Goal: Task Accomplishment & Management: Complete application form

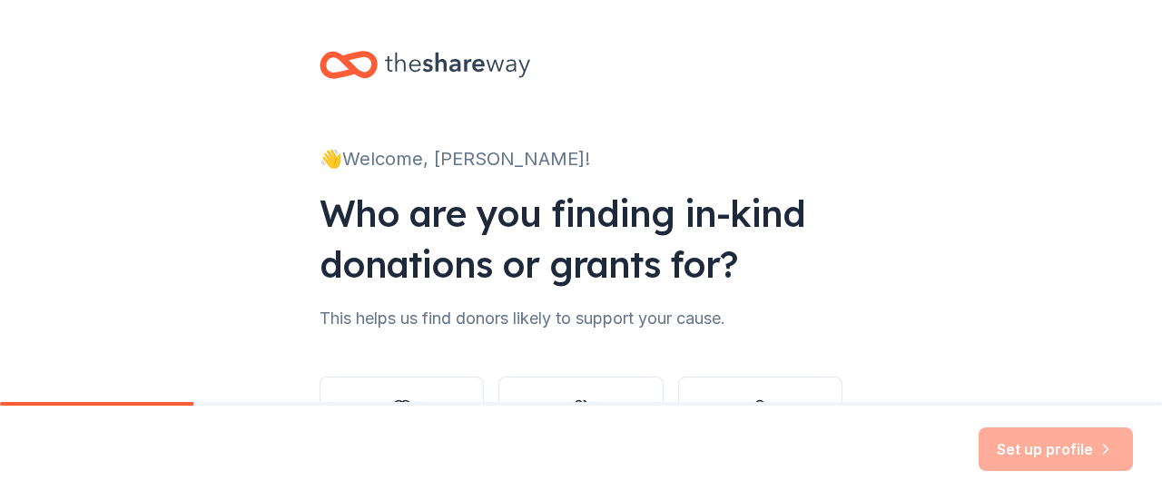
scroll to position [149, 0]
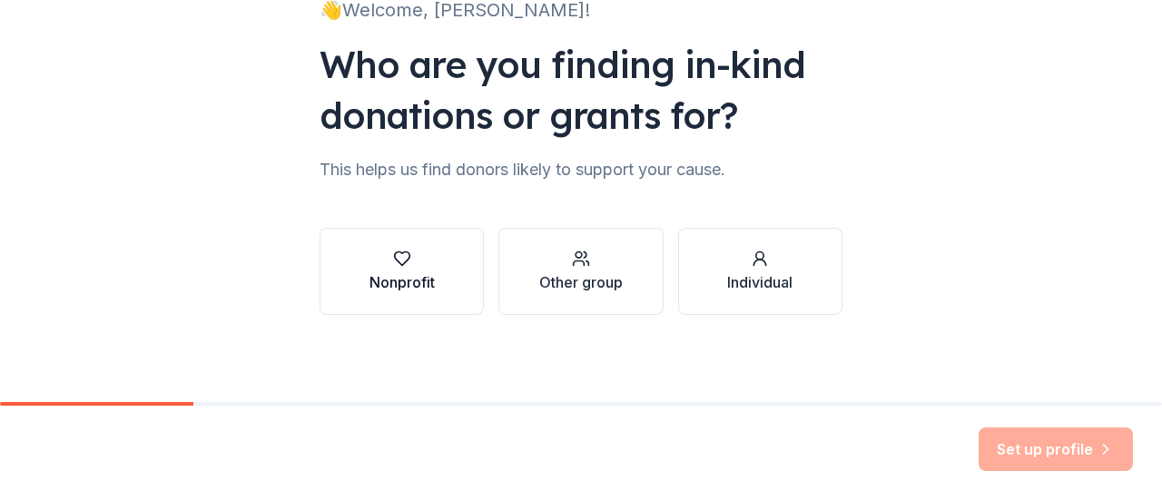
click at [439, 279] on button "Nonprofit" at bounding box center [401, 271] width 164 height 87
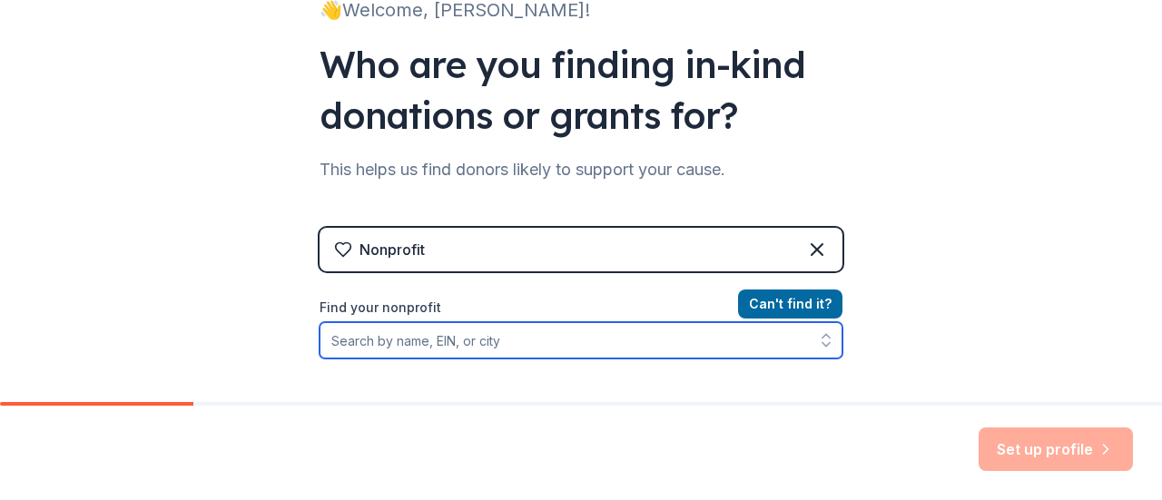
click at [374, 344] on input "Find your nonprofit" at bounding box center [580, 340] width 523 height 36
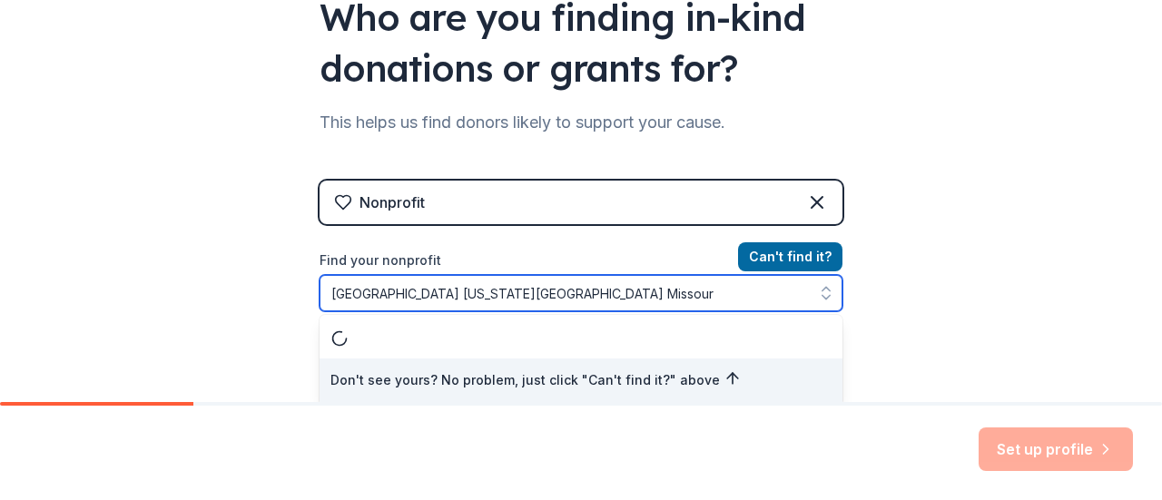
type input "[GEOGRAPHIC_DATA] [US_STATE][GEOGRAPHIC_DATA][US_STATE]"
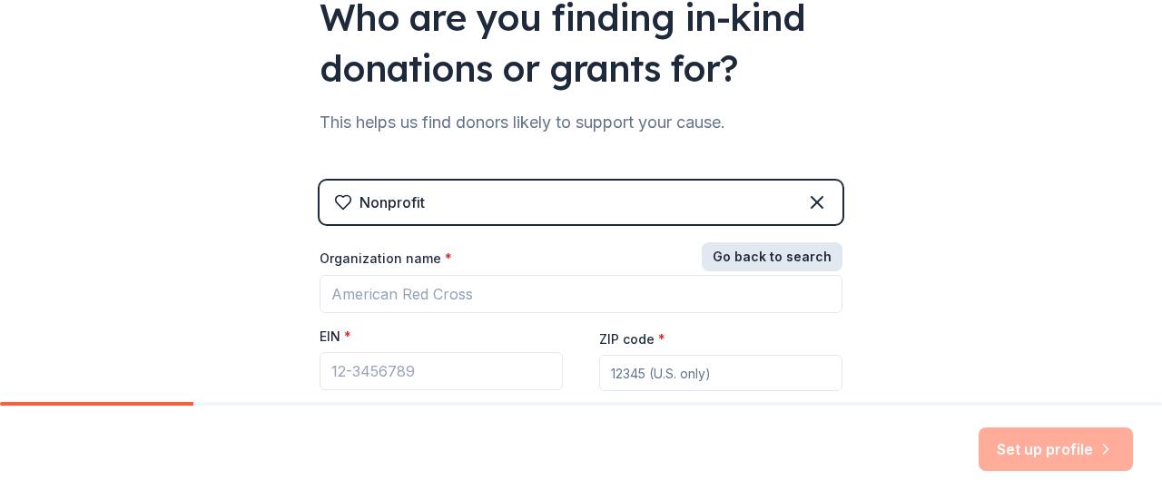
click at [782, 257] on button "Go back to search" at bounding box center [771, 256] width 141 height 29
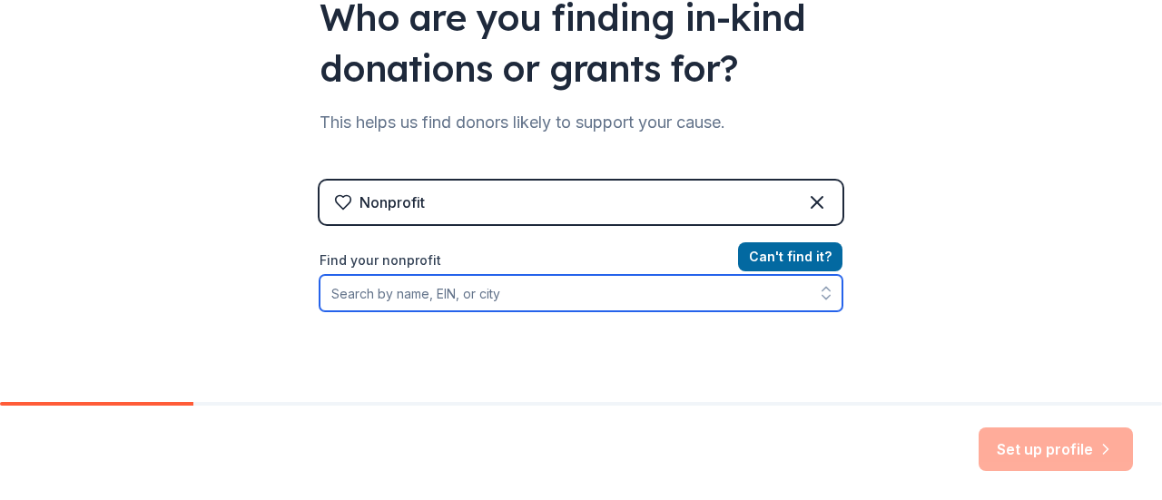
click at [378, 289] on input "Find your nonprofit" at bounding box center [580, 293] width 523 height 36
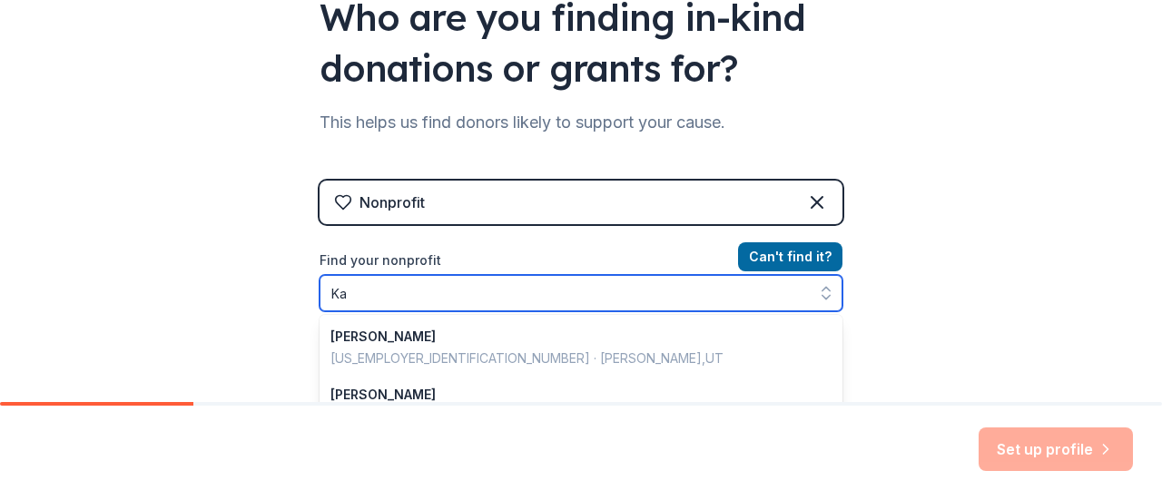
type input "K"
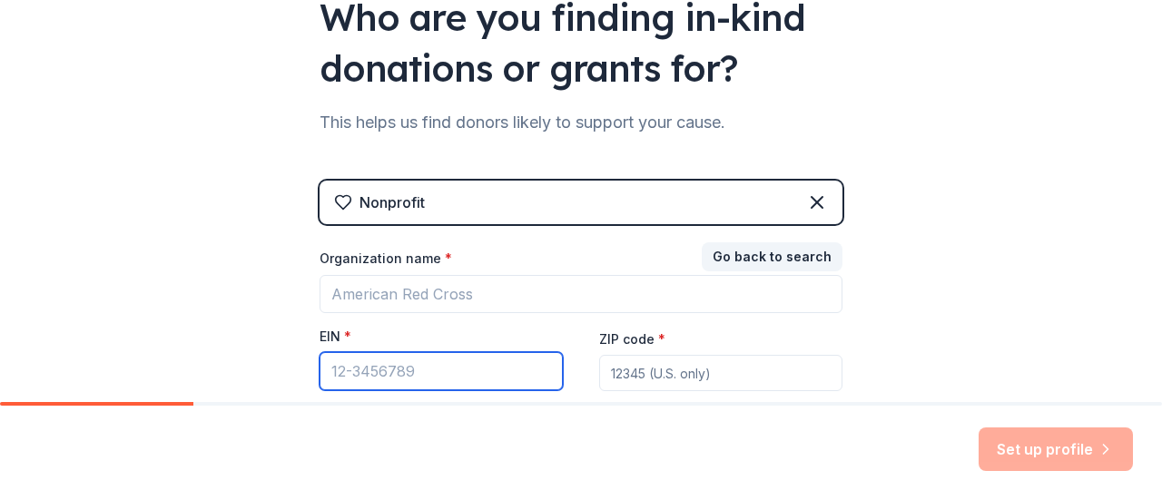
click at [347, 369] on input "EIN *" at bounding box center [440, 371] width 243 height 38
paste input "[US_EMPLOYER_IDENTIFICATION_NUMBER]"
type input "[US_EMPLOYER_IDENTIFICATION_NUMBER]"
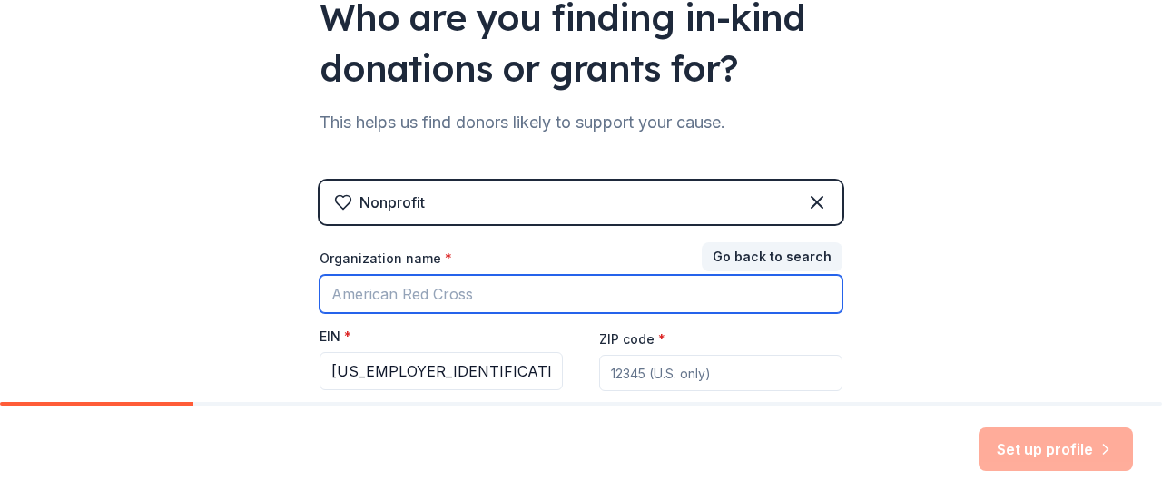
click at [394, 298] on input "Organization name *" at bounding box center [580, 294] width 523 height 38
type input "[GEOGRAPHIC_DATA]"
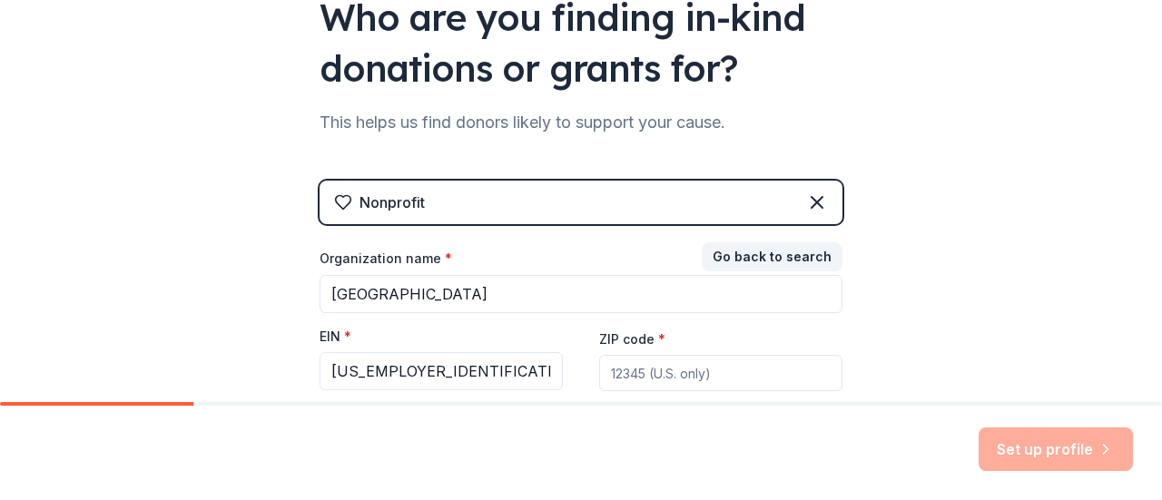
click at [635, 364] on input "ZIP code *" at bounding box center [720, 373] width 243 height 36
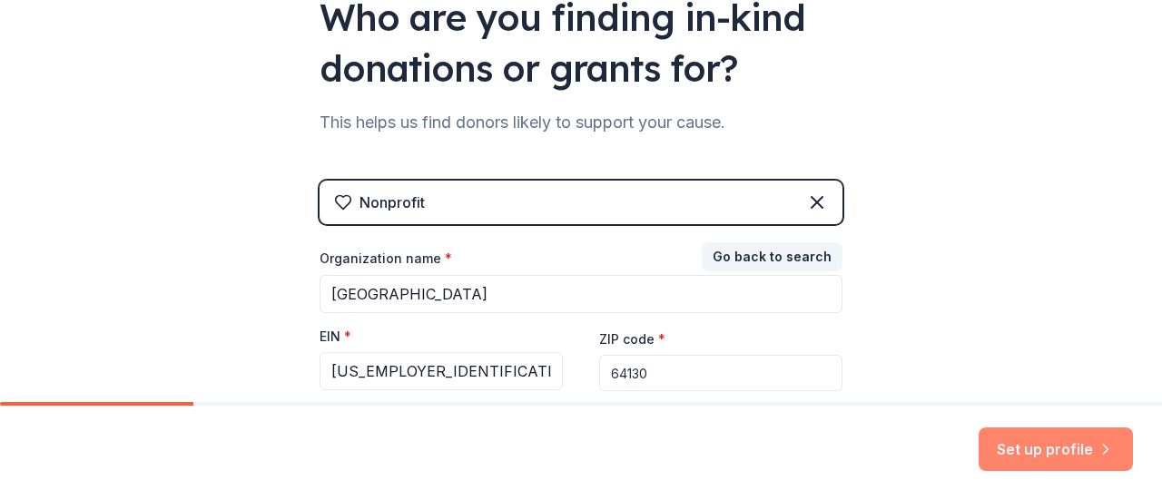
type input "64130"
click at [1038, 442] on button "Set up profile" at bounding box center [1055, 449] width 154 height 44
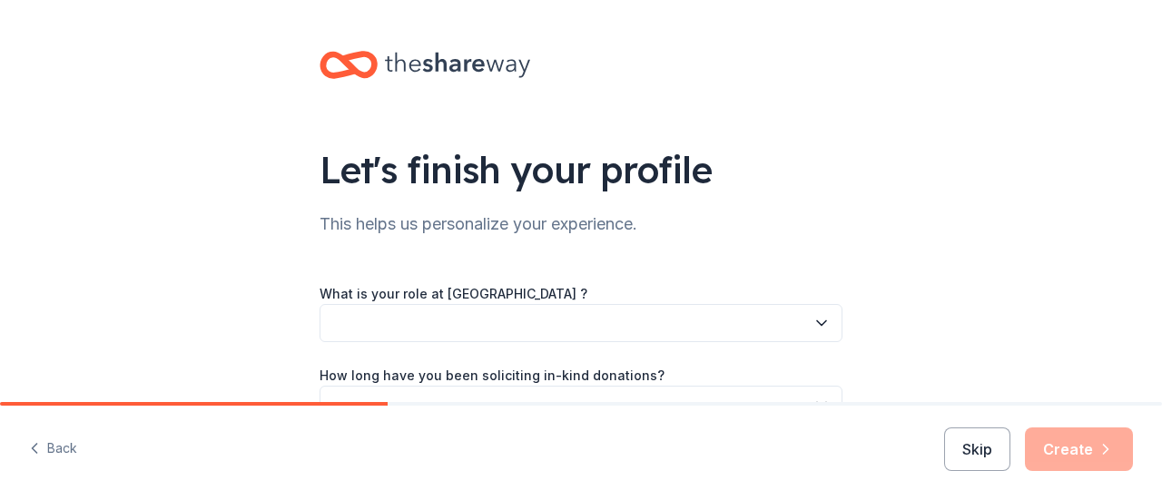
scroll to position [113, 0]
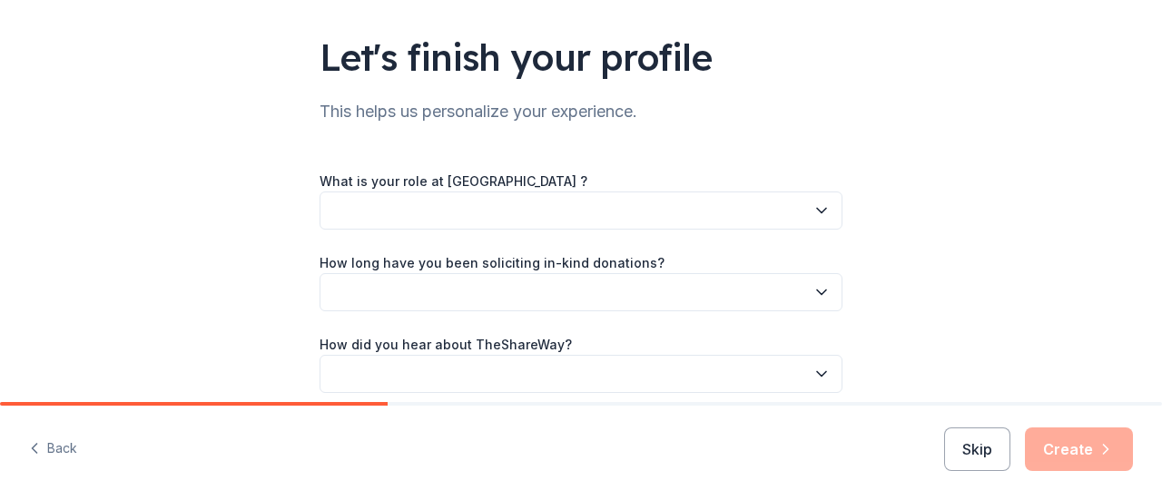
click at [817, 210] on icon "button" at bounding box center [821, 211] width 9 height 5
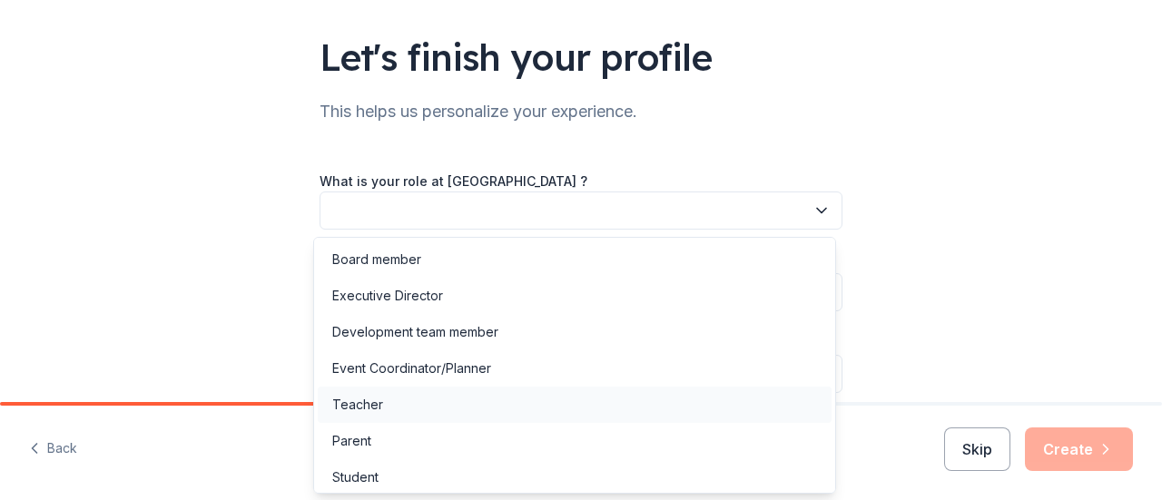
scroll to position [42, 0]
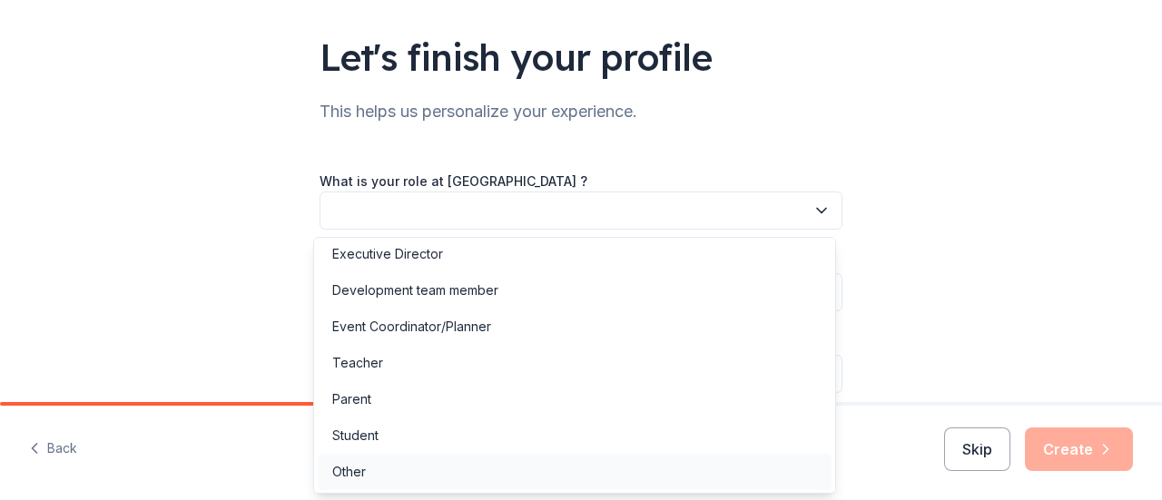
click at [343, 466] on div "Other" at bounding box center [349, 472] width 34 height 22
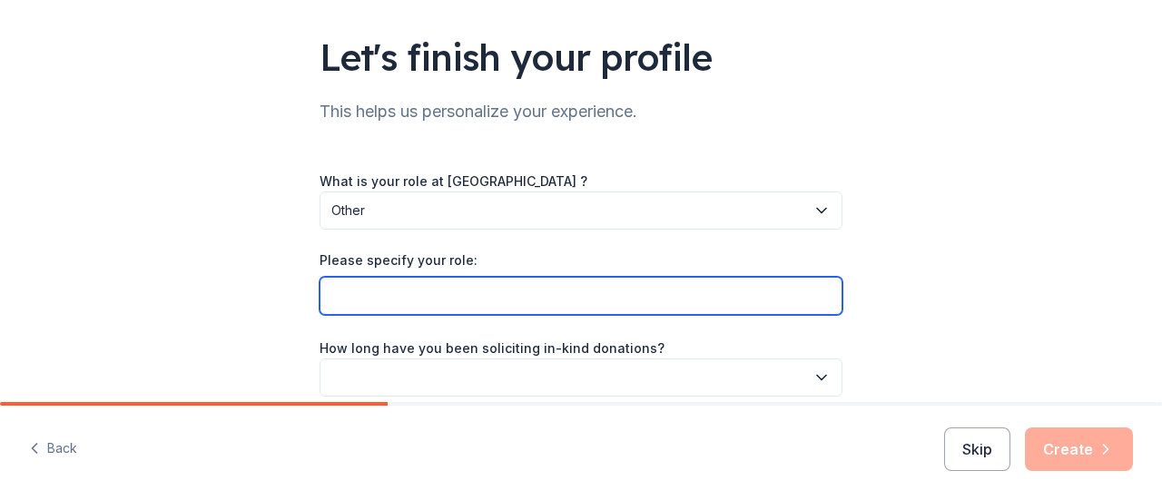
click at [330, 296] on input "Please specify your role:" at bounding box center [580, 296] width 523 height 38
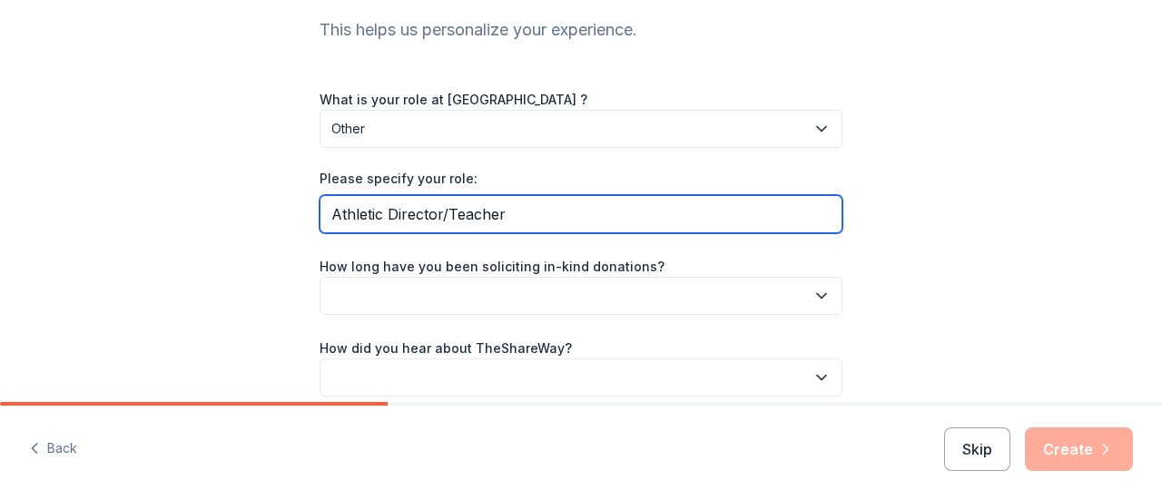
scroll to position [195, 0]
type input "Athletic Director/Teacher"
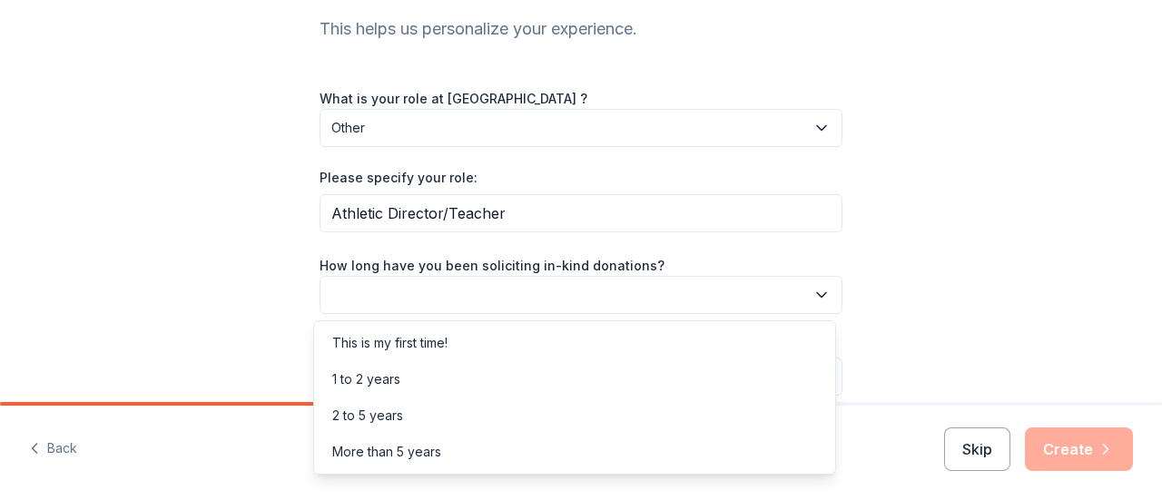
click at [374, 291] on button "button" at bounding box center [580, 295] width 523 height 38
click at [386, 341] on div "This is my first time!" at bounding box center [389, 343] width 115 height 22
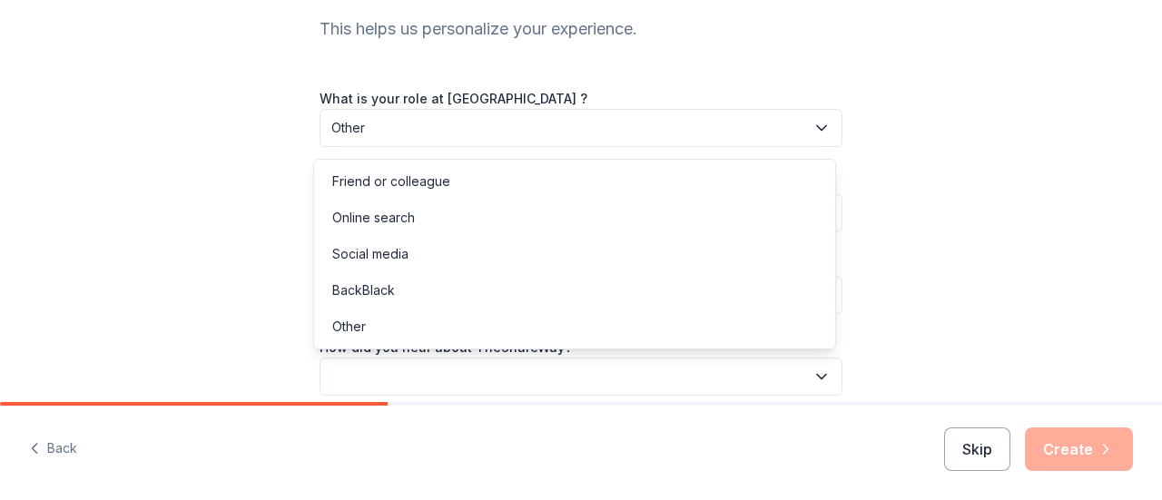
click at [396, 368] on button "button" at bounding box center [580, 377] width 523 height 38
click at [397, 222] on div "Online search" at bounding box center [373, 218] width 83 height 22
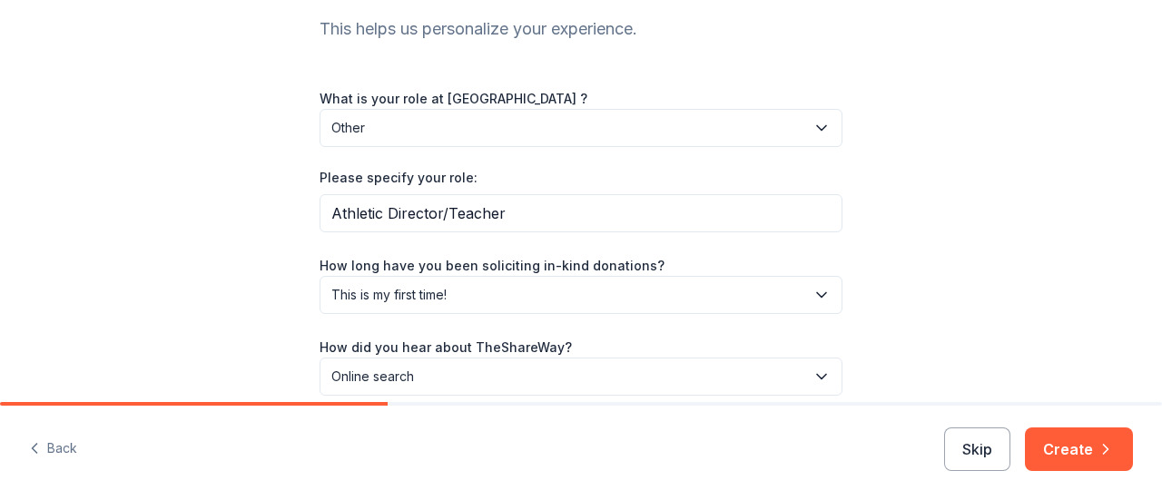
scroll to position [274, 0]
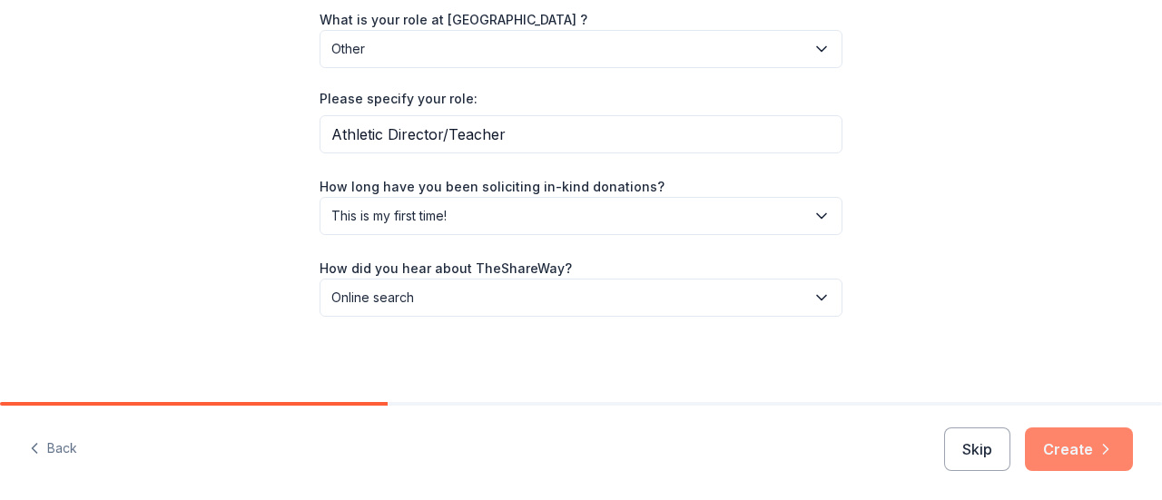
click at [1052, 442] on button "Create" at bounding box center [1079, 449] width 108 height 44
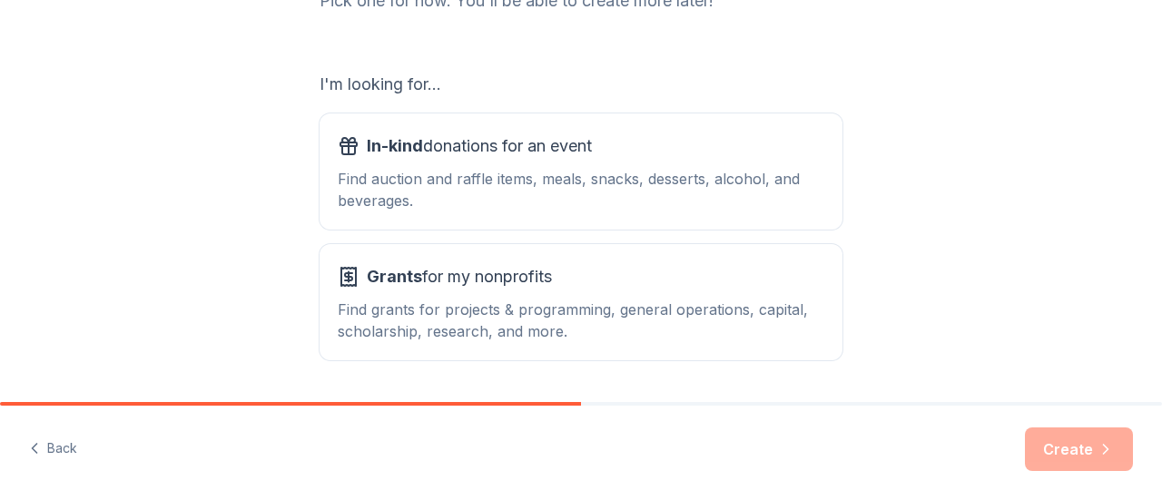
scroll to position [330, 0]
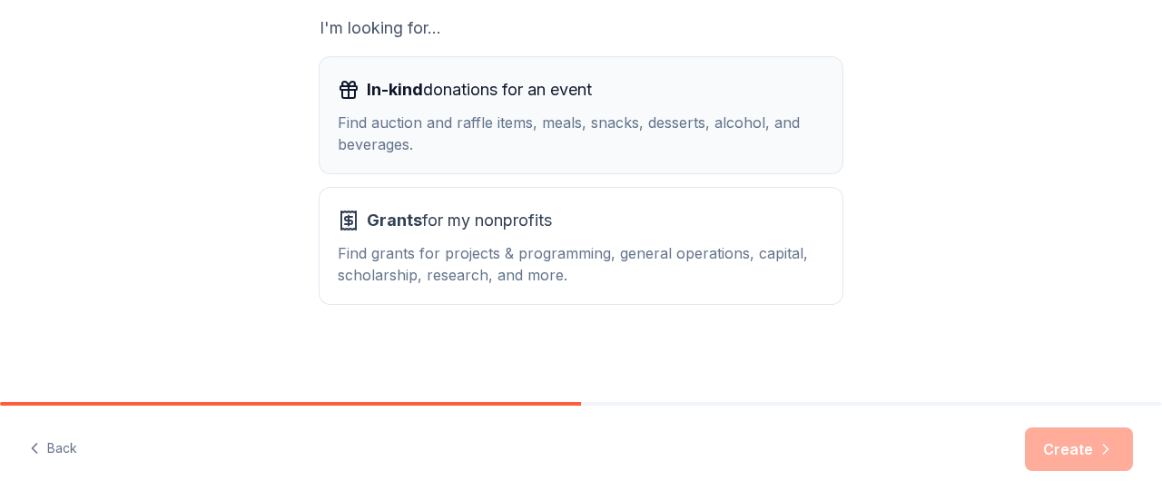
click at [416, 132] on div "Find auction and raffle items, meals, snacks, desserts, alcohol, and beverages." at bounding box center [581, 134] width 486 height 44
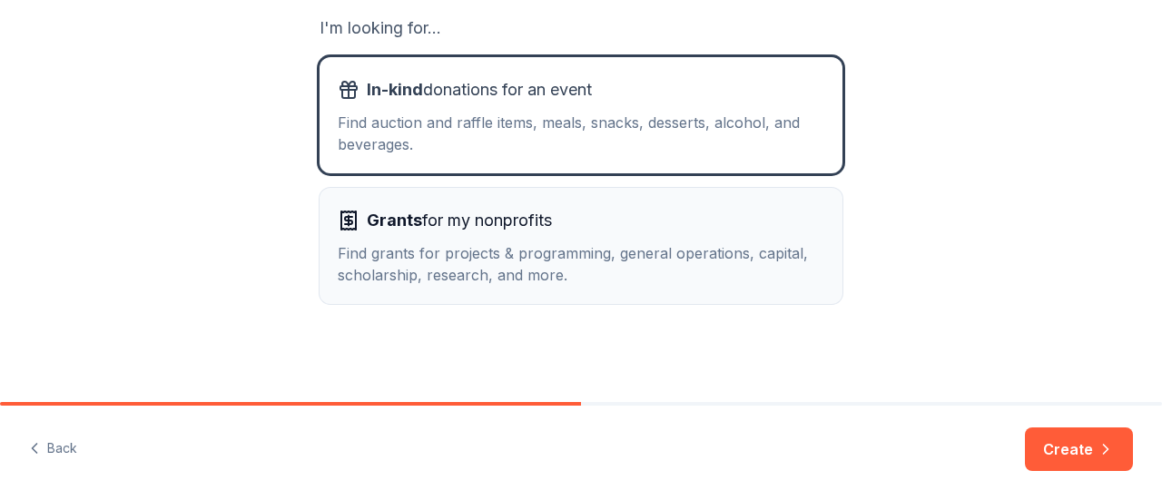
click at [454, 228] on span "Grants for my nonprofits" at bounding box center [459, 220] width 185 height 29
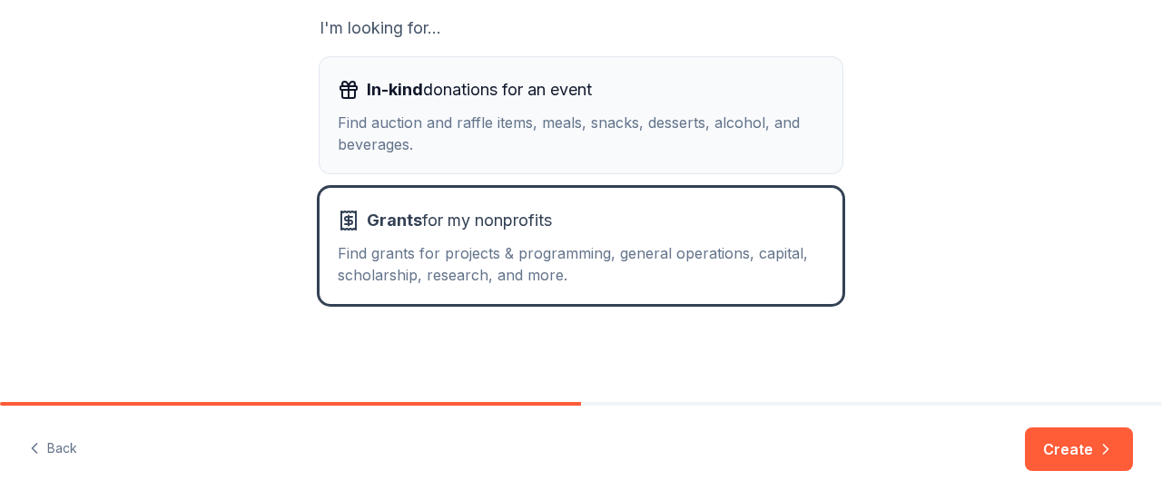
click at [446, 97] on span "In-kind donations for an event" at bounding box center [479, 89] width 225 height 29
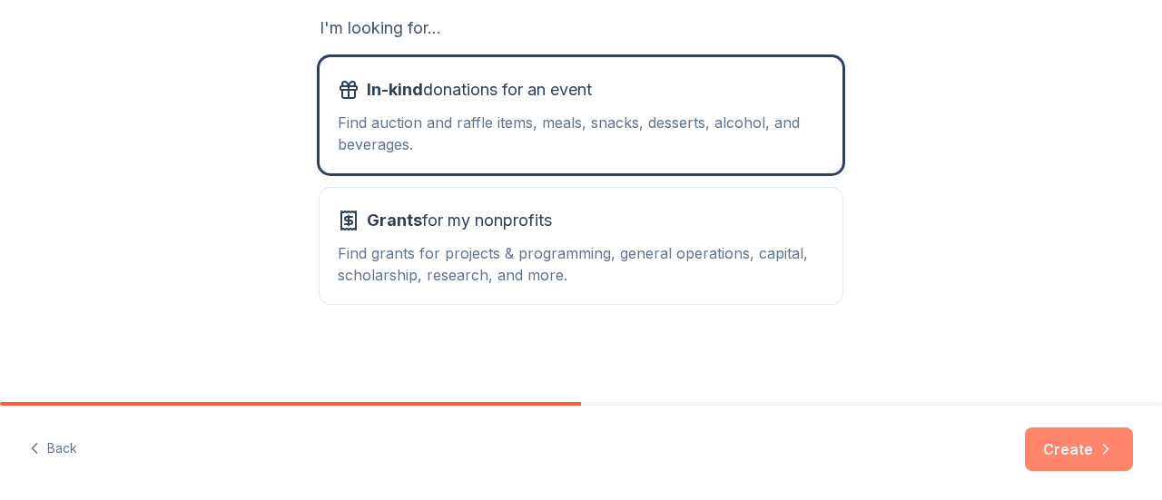
click at [1040, 434] on button "Create" at bounding box center [1079, 449] width 108 height 44
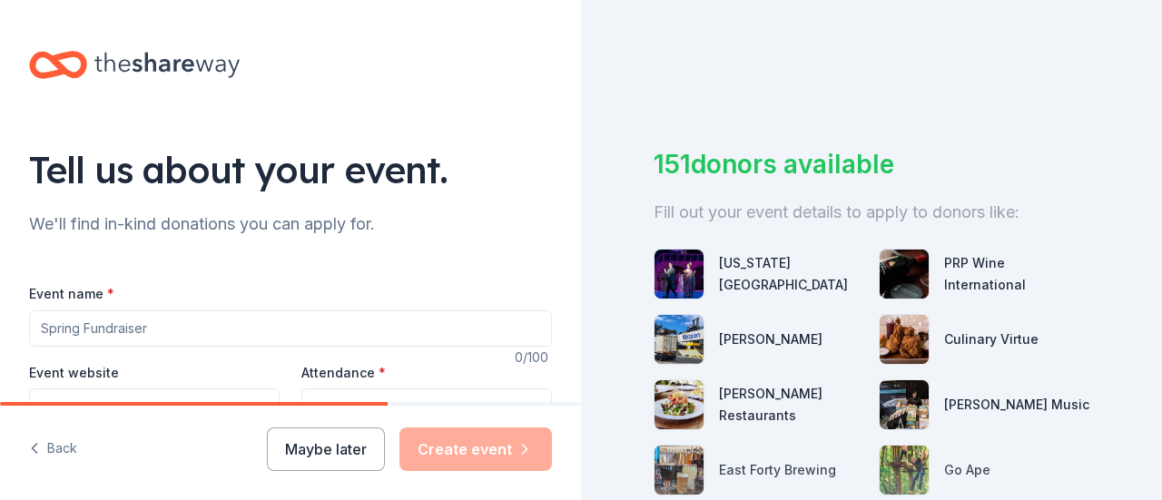
click at [86, 328] on input "Event name *" at bounding box center [290, 328] width 523 height 36
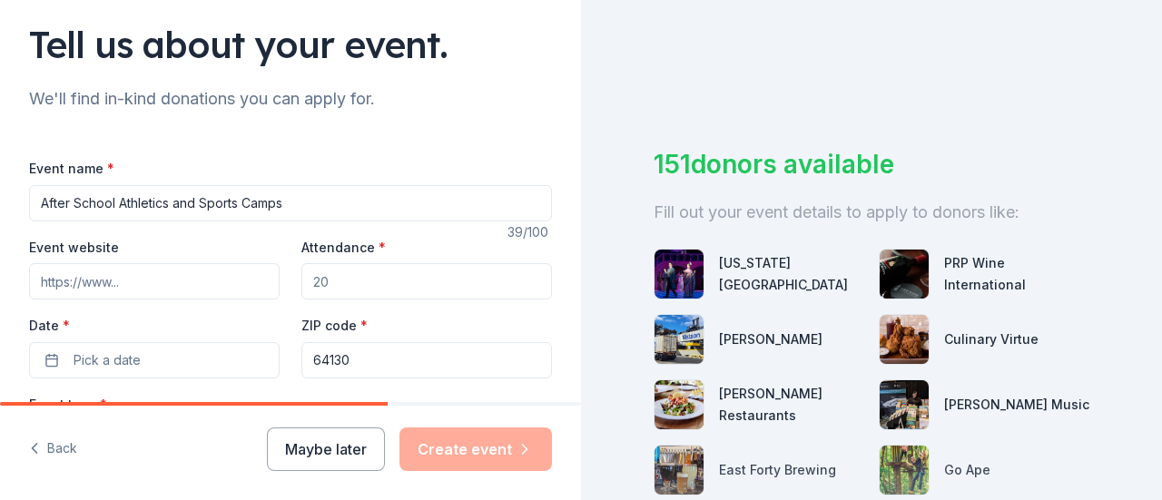
scroll to position [126, 0]
type input "After School Athletics and Sports Camps"
click at [100, 278] on input "Event website" at bounding box center [154, 280] width 250 height 36
type input "[DOMAIN_NAME]"
click at [321, 280] on input "Attendance *" at bounding box center [426, 280] width 250 height 36
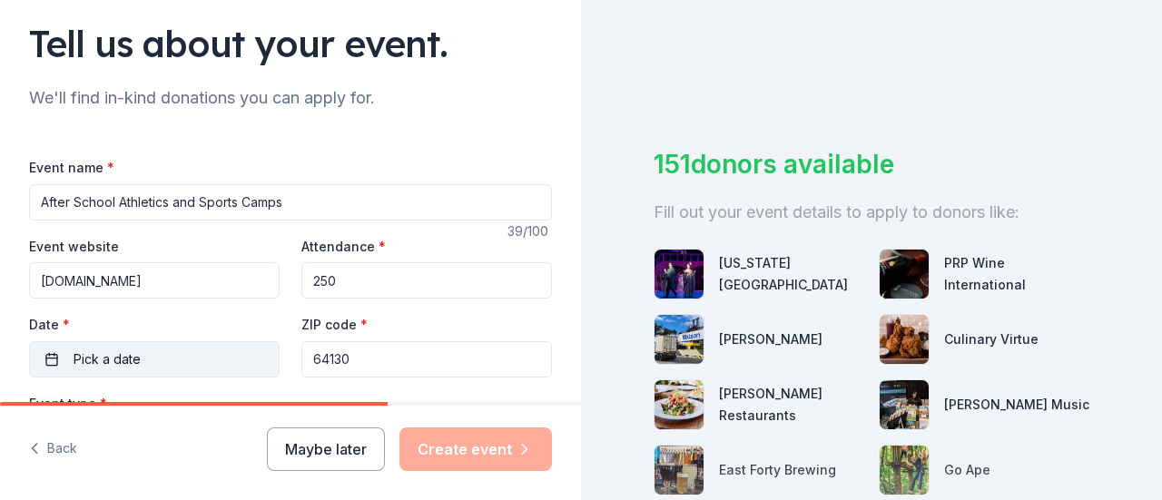
type input "250"
click at [96, 344] on button "Pick a date" at bounding box center [154, 359] width 250 height 36
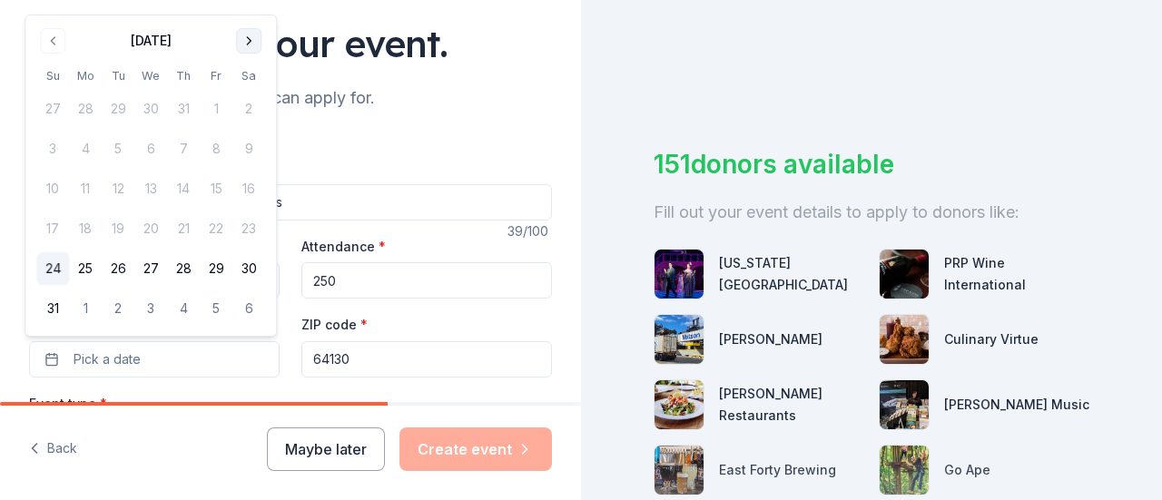
click at [260, 37] on button "Go to next month" at bounding box center [248, 40] width 25 height 25
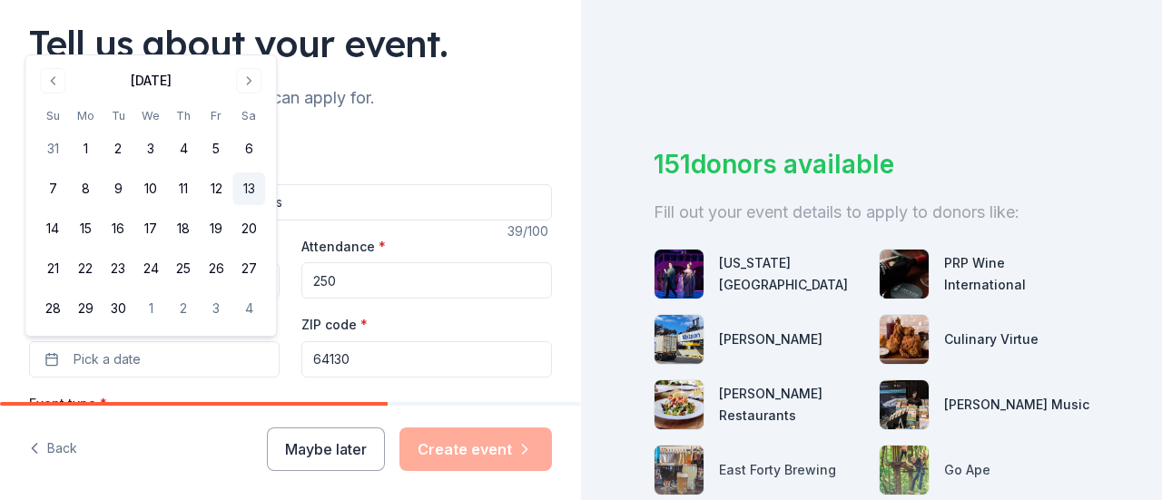
click at [250, 190] on button "13" at bounding box center [248, 188] width 33 height 33
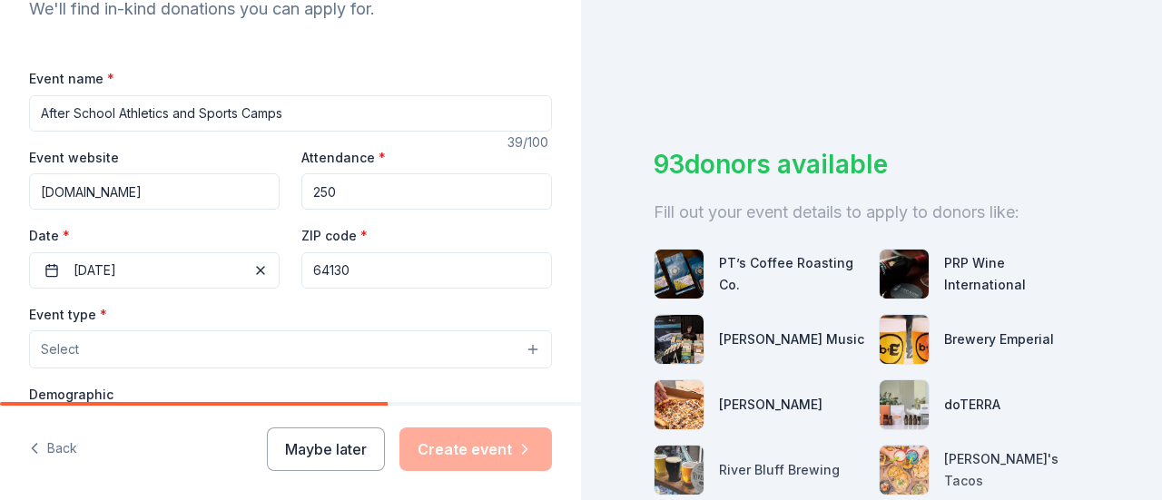
scroll to position [217, 0]
click at [519, 345] on button "Select" at bounding box center [290, 348] width 523 height 38
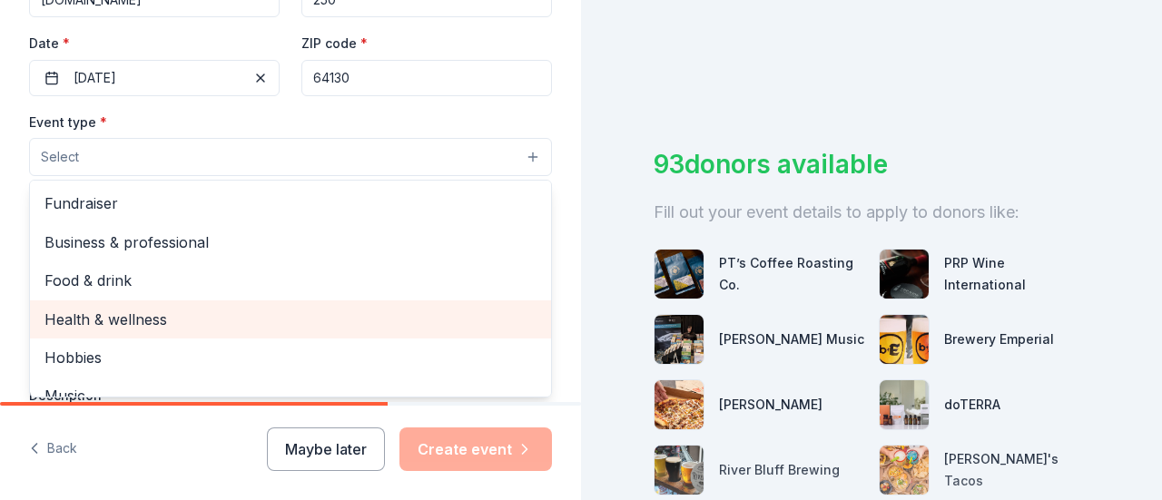
scroll to position [3, 0]
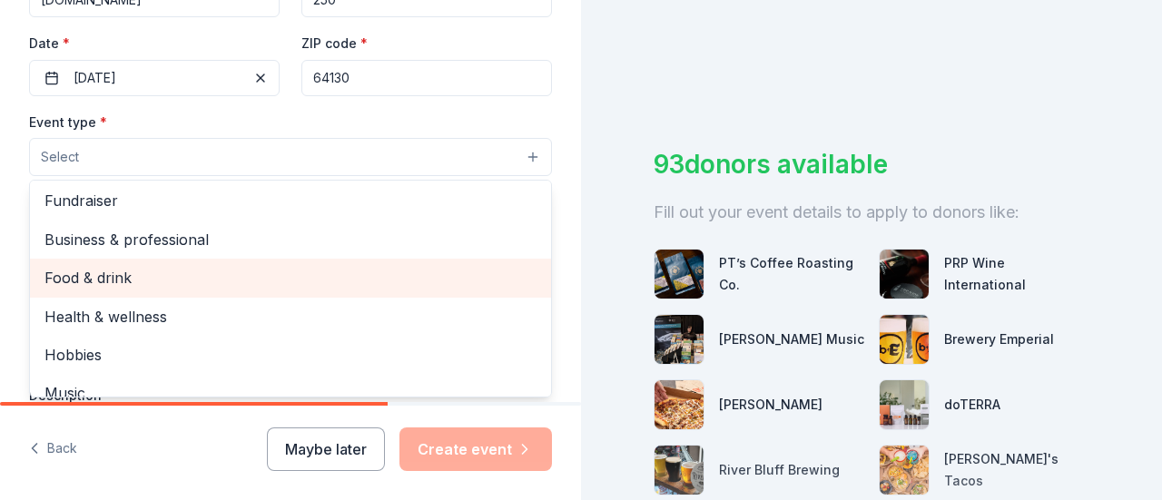
click at [92, 270] on span "Food & drink" at bounding box center [290, 278] width 492 height 24
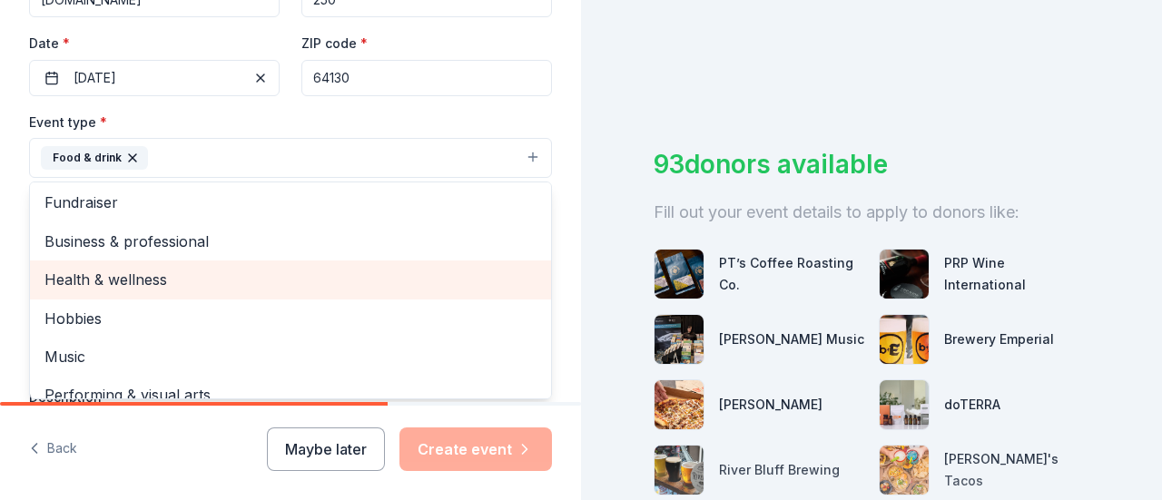
click at [138, 277] on span "Health & wellness" at bounding box center [290, 280] width 492 height 24
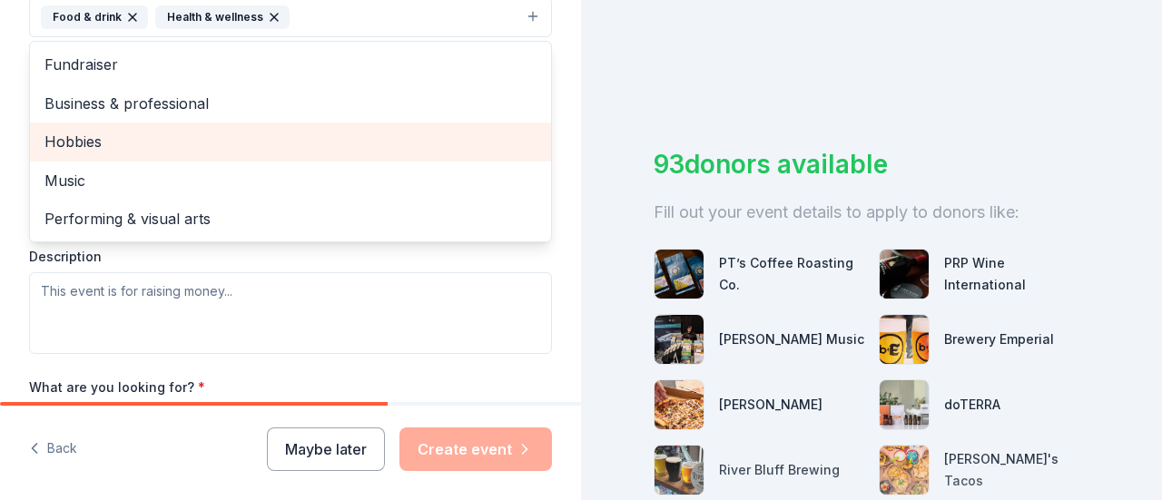
scroll to position [549, 0]
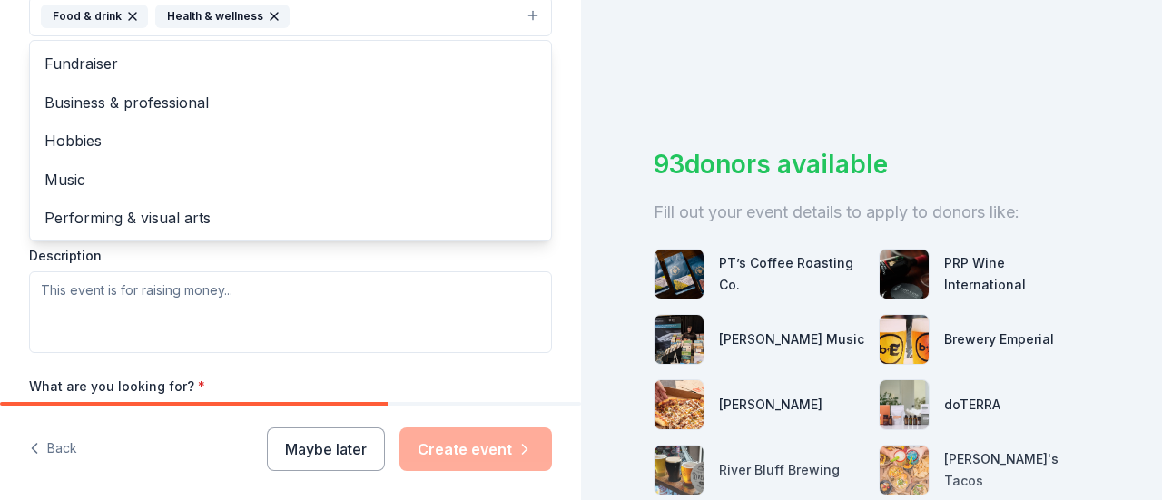
click at [83, 280] on div "Event type * Food & drink Health & wellness Fundraiser Business & professional …" at bounding box center [290, 161] width 523 height 384
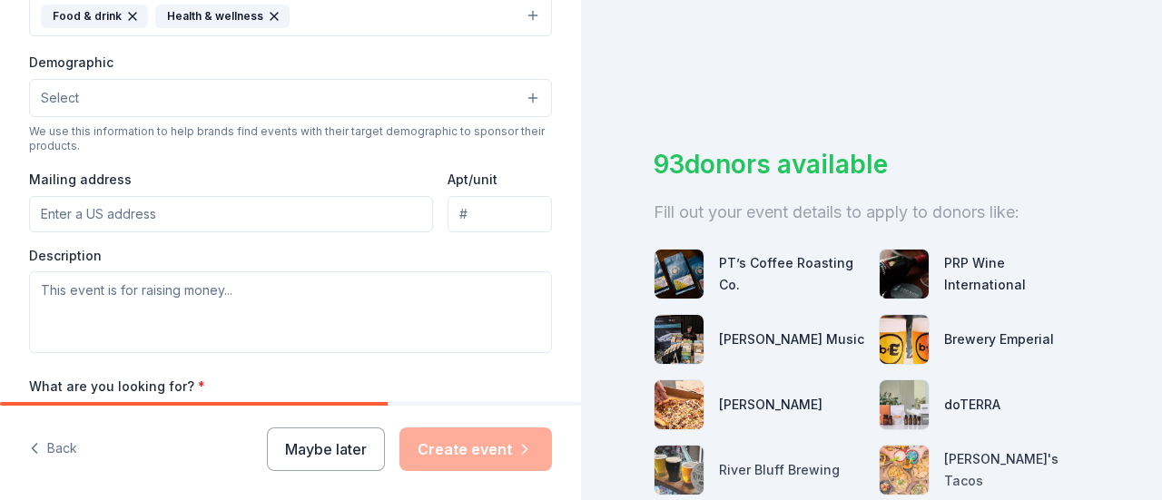
scroll to position [544, 0]
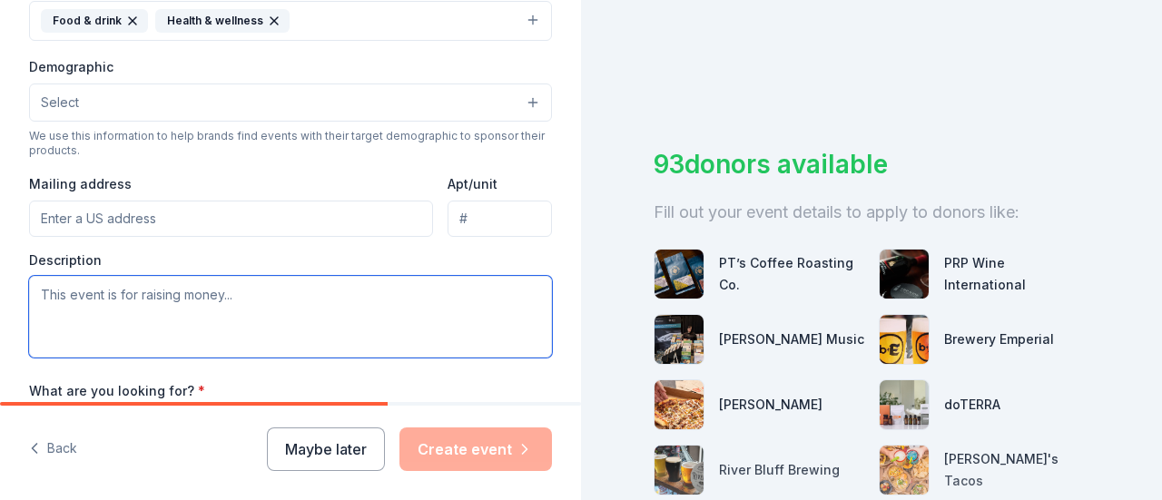
click at [74, 289] on textarea at bounding box center [290, 317] width 523 height 82
type textarea "T"
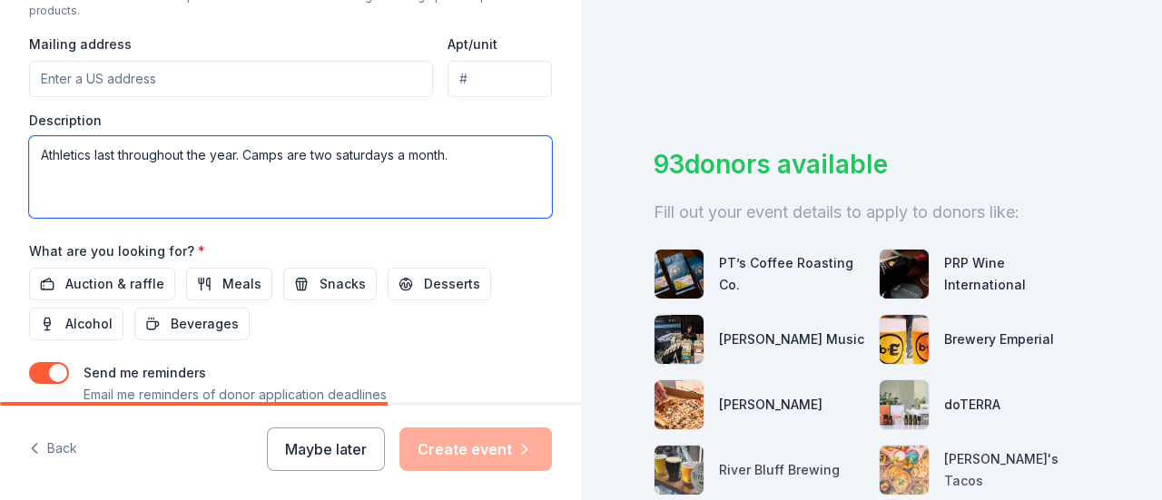
scroll to position [686, 0]
type textarea "Athletics last throughout the year. Camps are two saturdays a month."
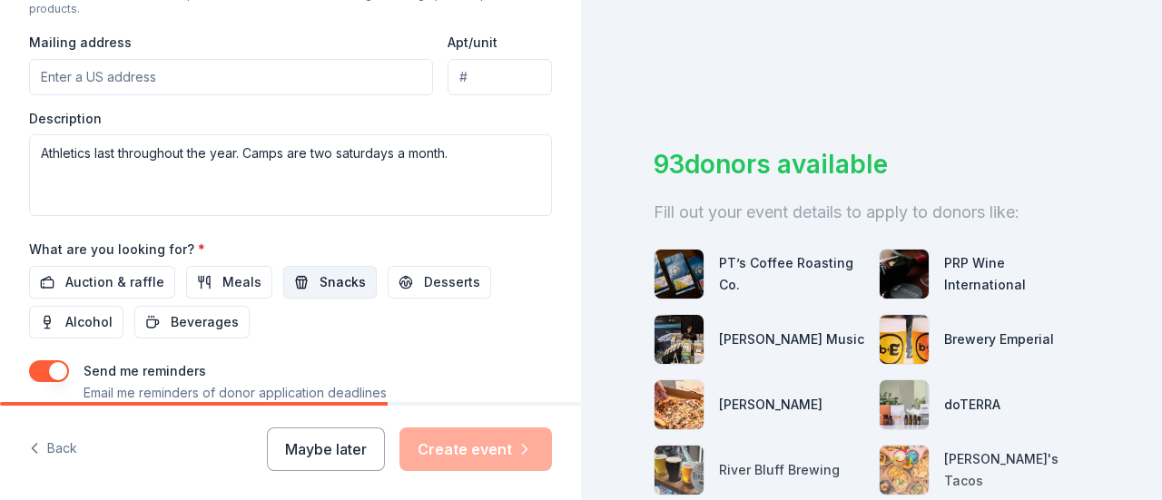
click at [319, 272] on span "Snacks" at bounding box center [342, 282] width 46 height 22
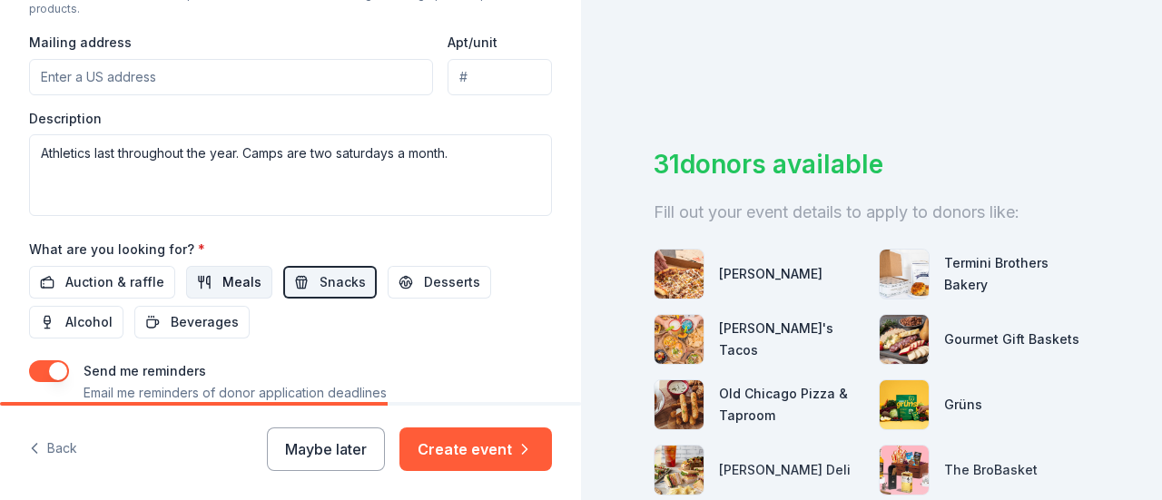
click at [225, 275] on span "Meals" at bounding box center [241, 282] width 39 height 22
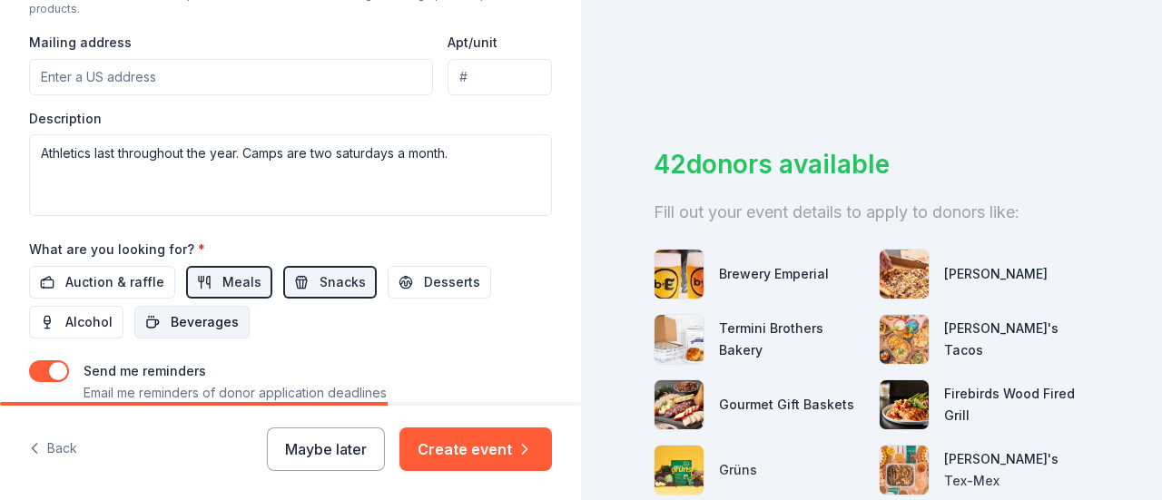
click at [203, 311] on span "Beverages" at bounding box center [205, 322] width 68 height 22
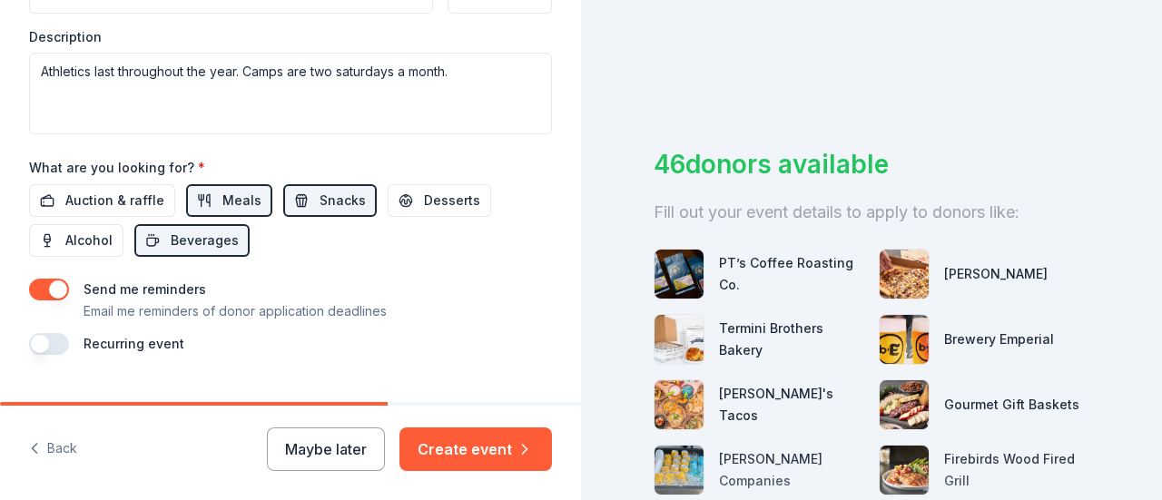
scroll to position [802, 0]
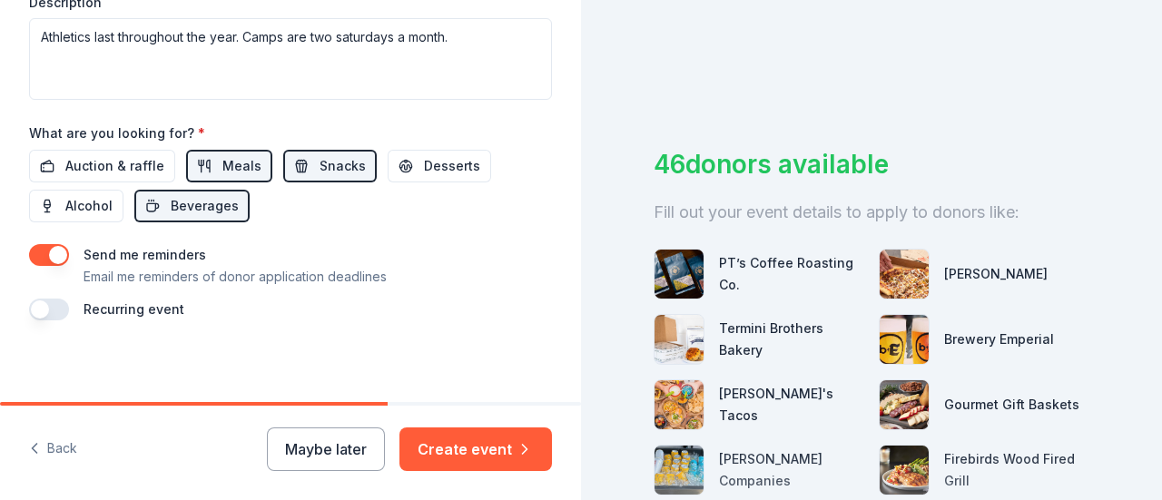
click at [48, 299] on button "button" at bounding box center [49, 310] width 40 height 22
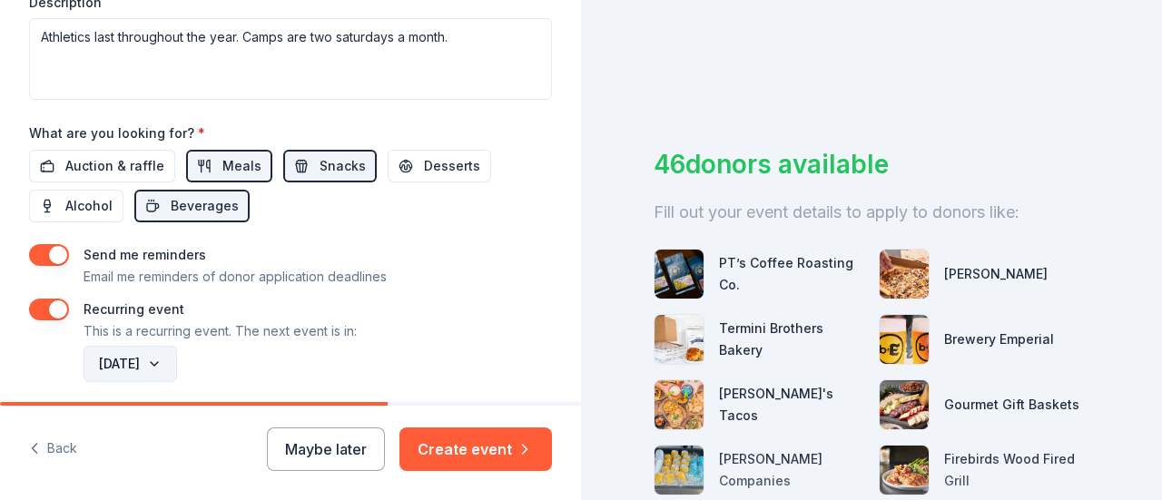
click at [177, 357] on button "[DATE]" at bounding box center [129, 364] width 93 height 36
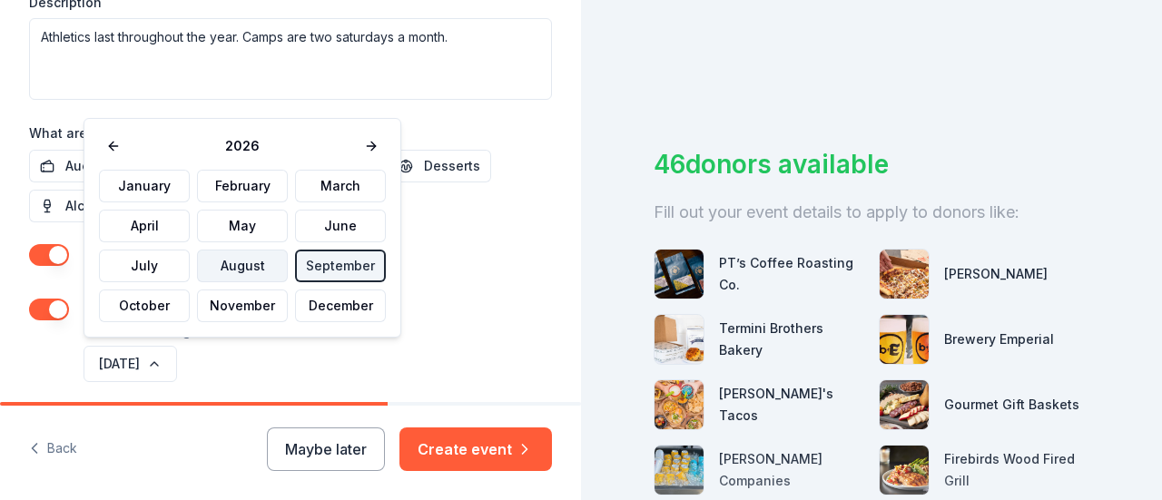
click at [250, 264] on button "August" at bounding box center [242, 266] width 91 height 33
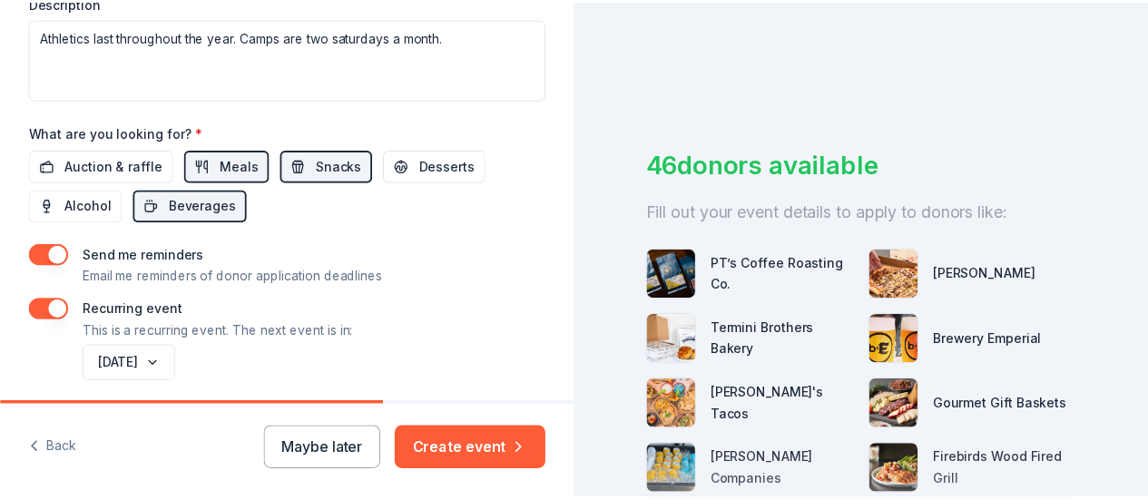
scroll to position [868, 0]
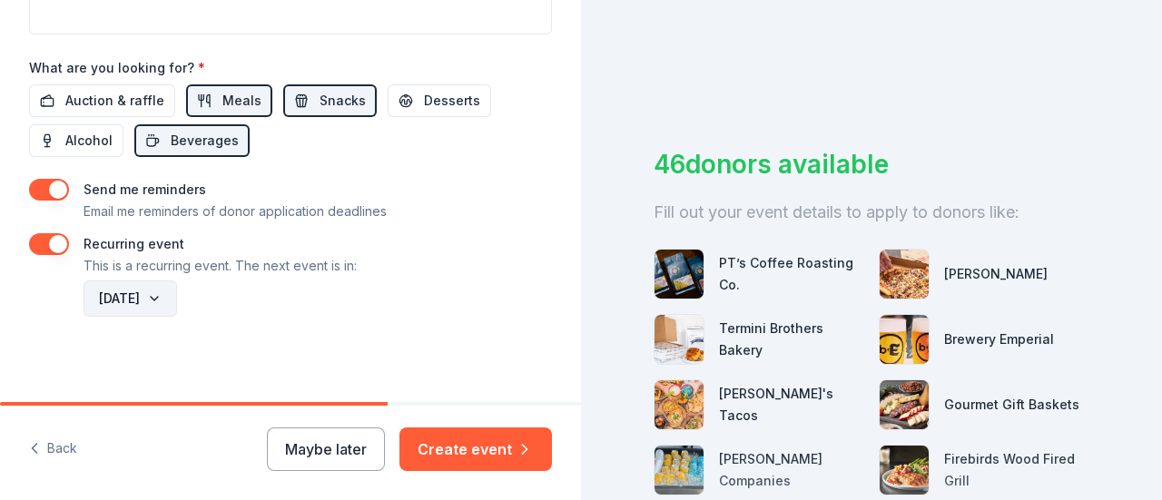
click at [177, 288] on button "[DATE]" at bounding box center [129, 298] width 93 height 36
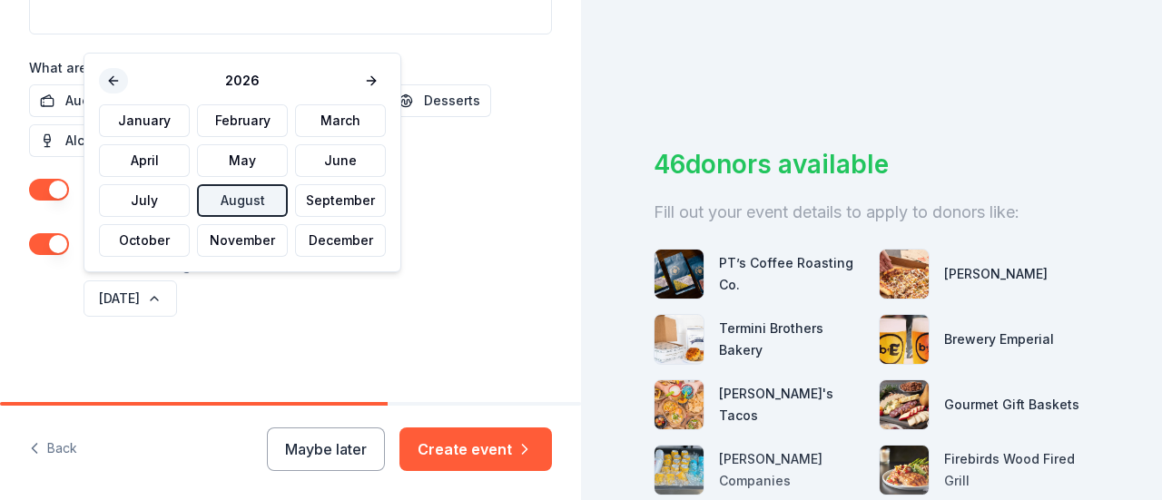
click at [111, 74] on button at bounding box center [113, 80] width 29 height 25
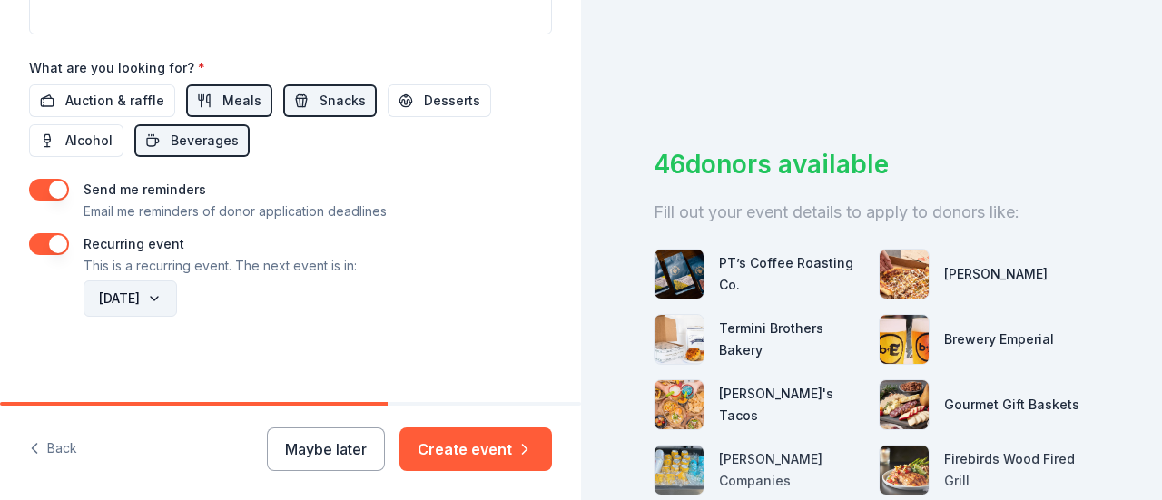
click at [177, 290] on button "[DATE]" at bounding box center [129, 298] width 93 height 36
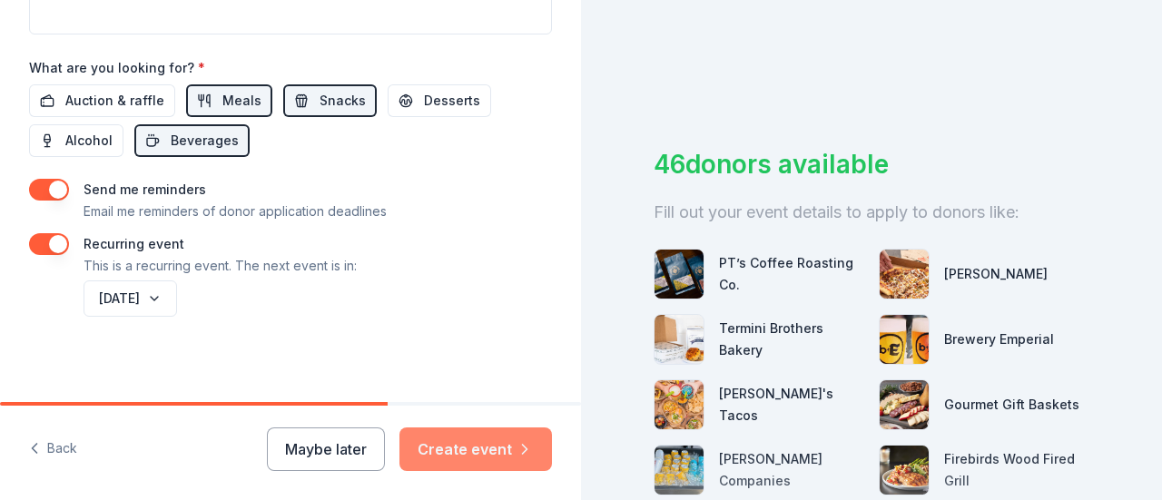
click at [474, 455] on button "Create event" at bounding box center [475, 449] width 152 height 44
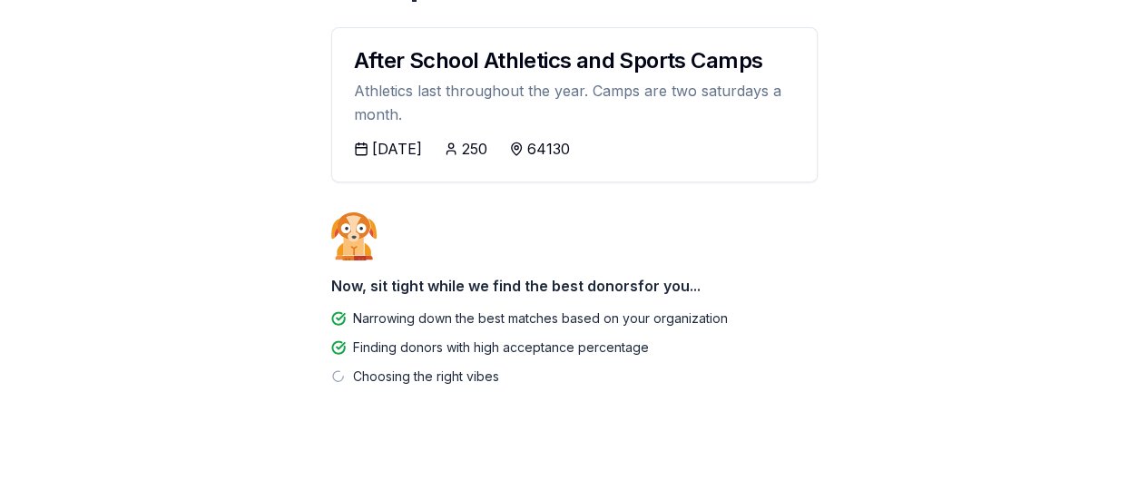
scroll to position [264, 0]
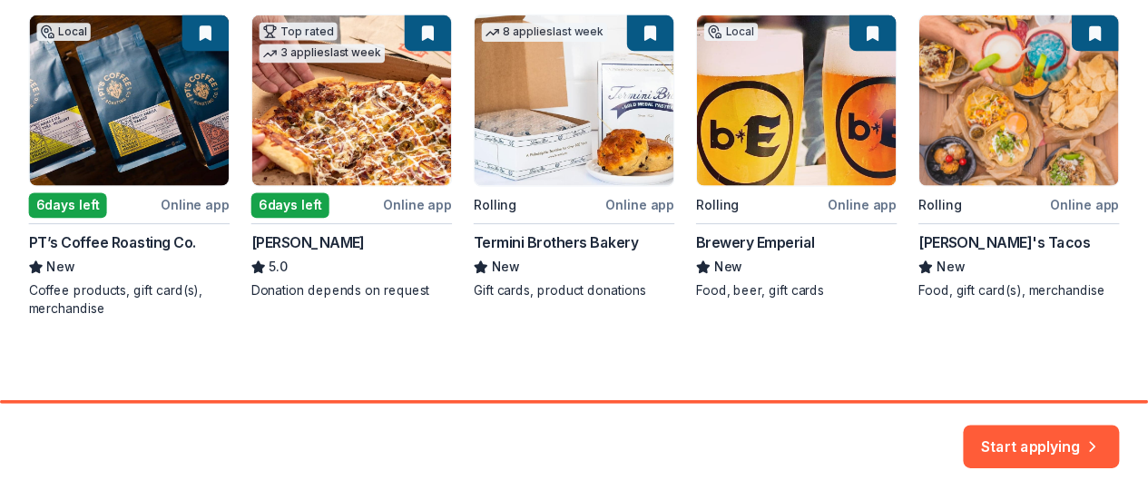
scroll to position [360, 0]
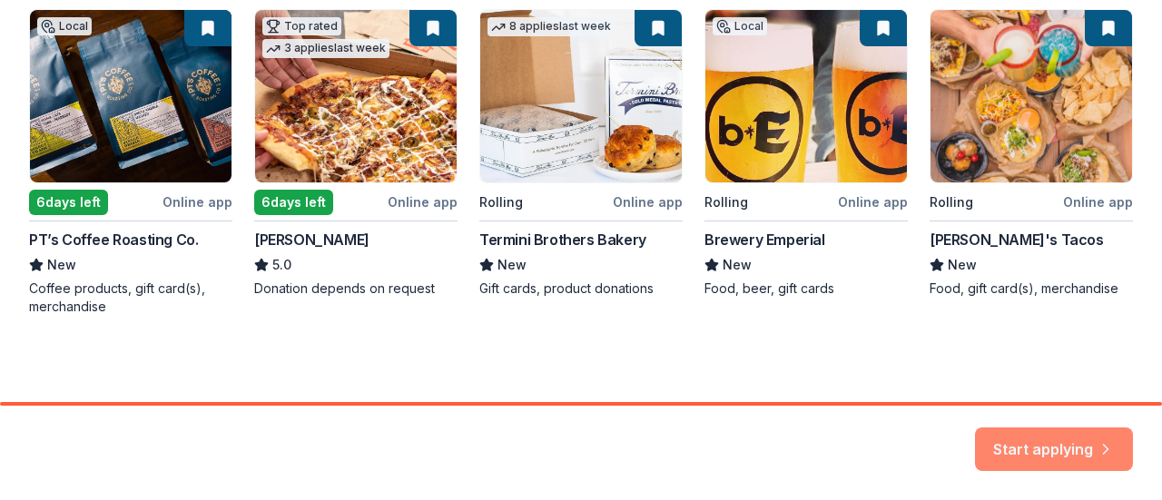
click at [1047, 440] on button "Start applying" at bounding box center [1054, 439] width 158 height 44
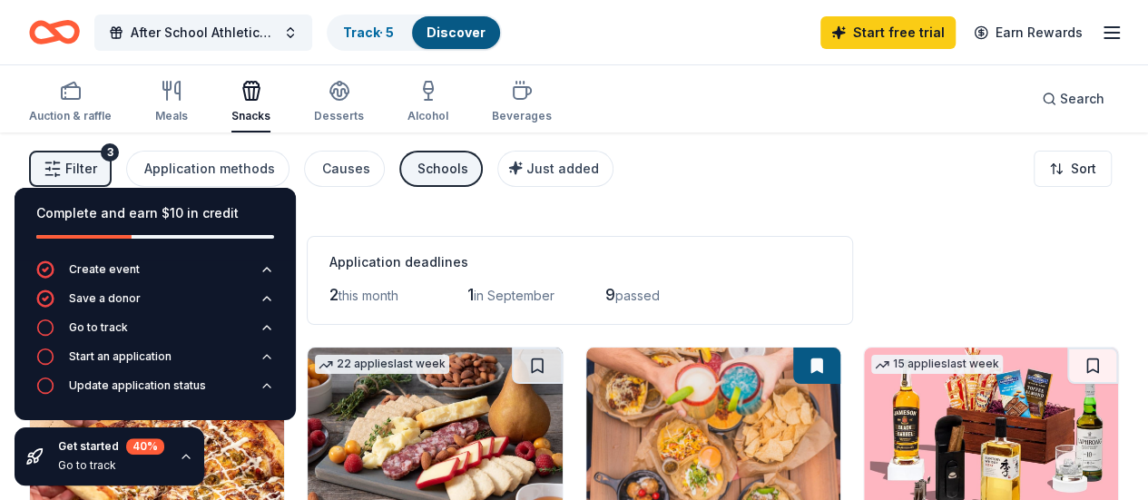
click at [48, 322] on icon "button" at bounding box center [45, 328] width 18 height 18
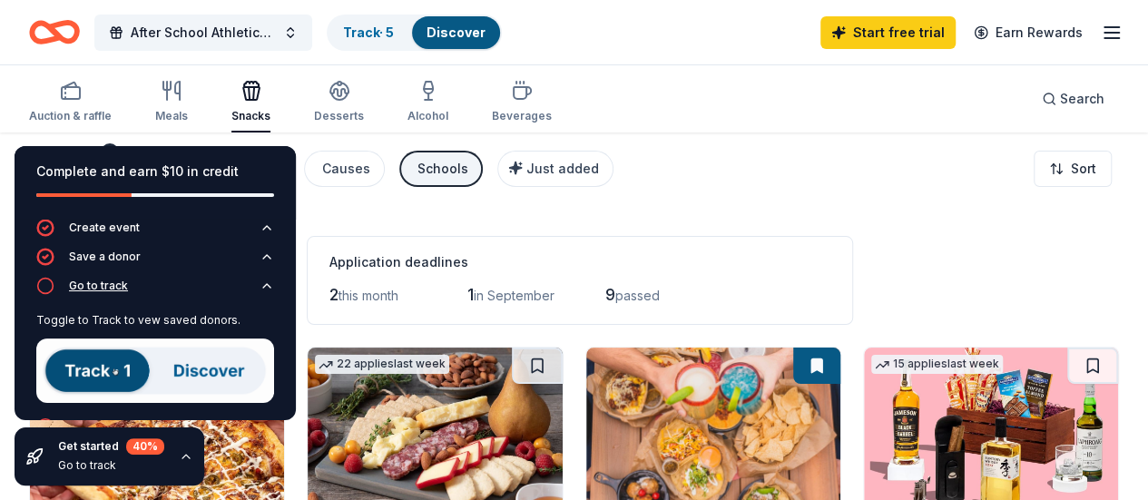
click at [41, 289] on icon "button" at bounding box center [45, 286] width 18 height 18
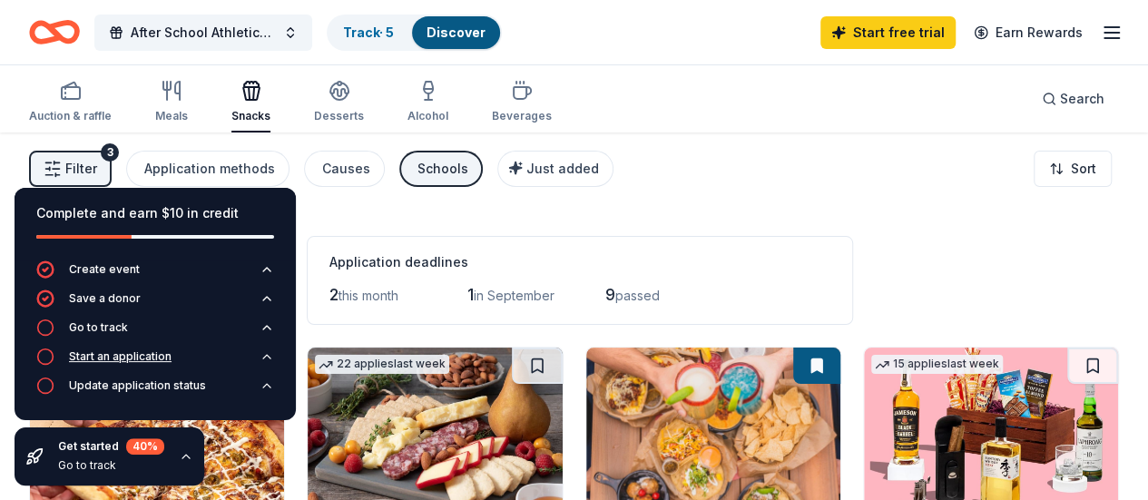
click at [76, 351] on div "Start an application" at bounding box center [120, 356] width 103 height 15
